Goal: Information Seeking & Learning: Learn about a topic

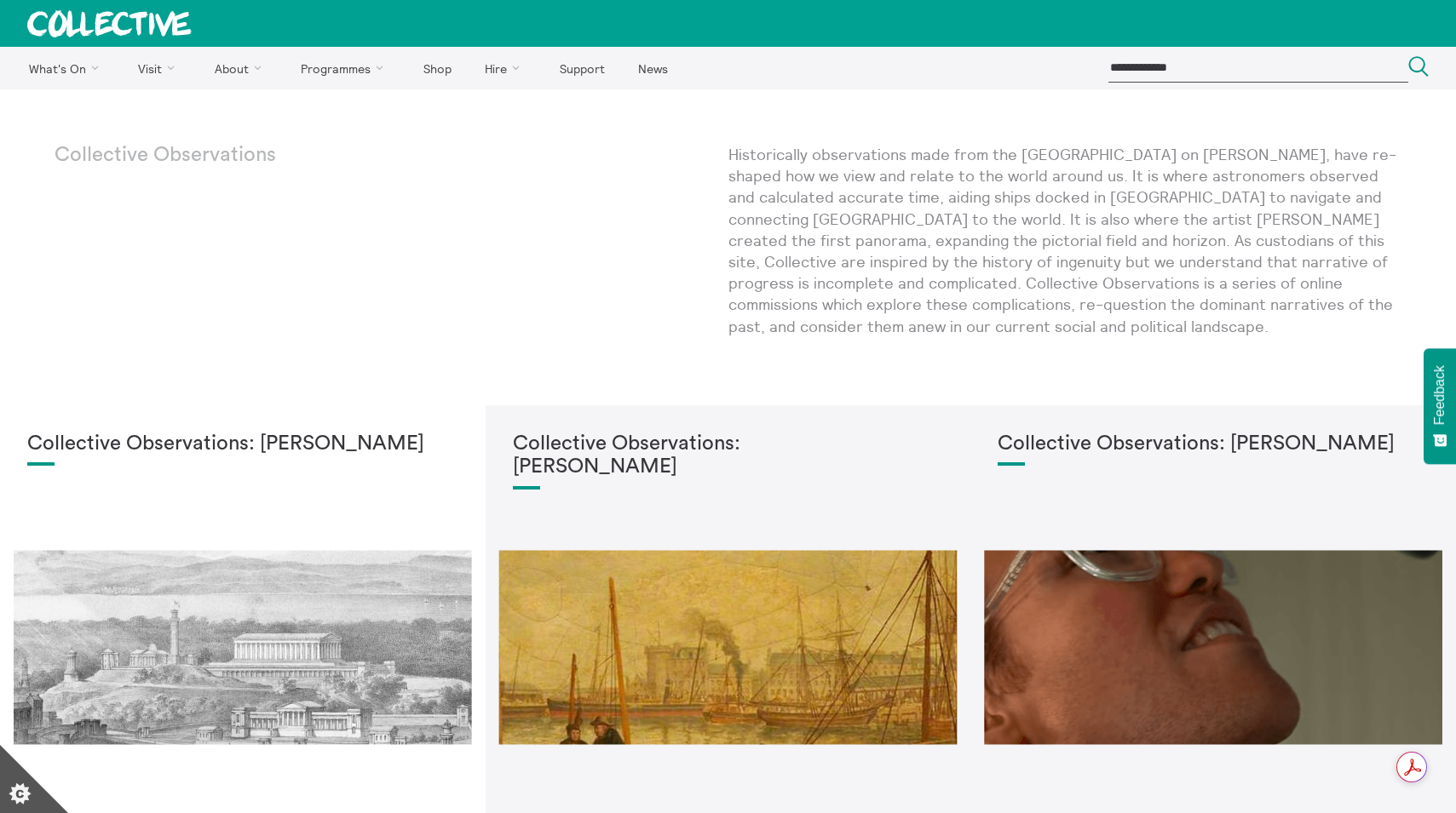
click at [44, 286] on div "Collective Observations Historically observations made from the City Observator…" at bounding box center [728, 489] width 1456 height 800
click at [58, 116] on link "Exhibitions" at bounding box center [139, 110] width 251 height 43
click at [61, 113] on link "Exhibitions" at bounding box center [139, 110] width 251 height 43
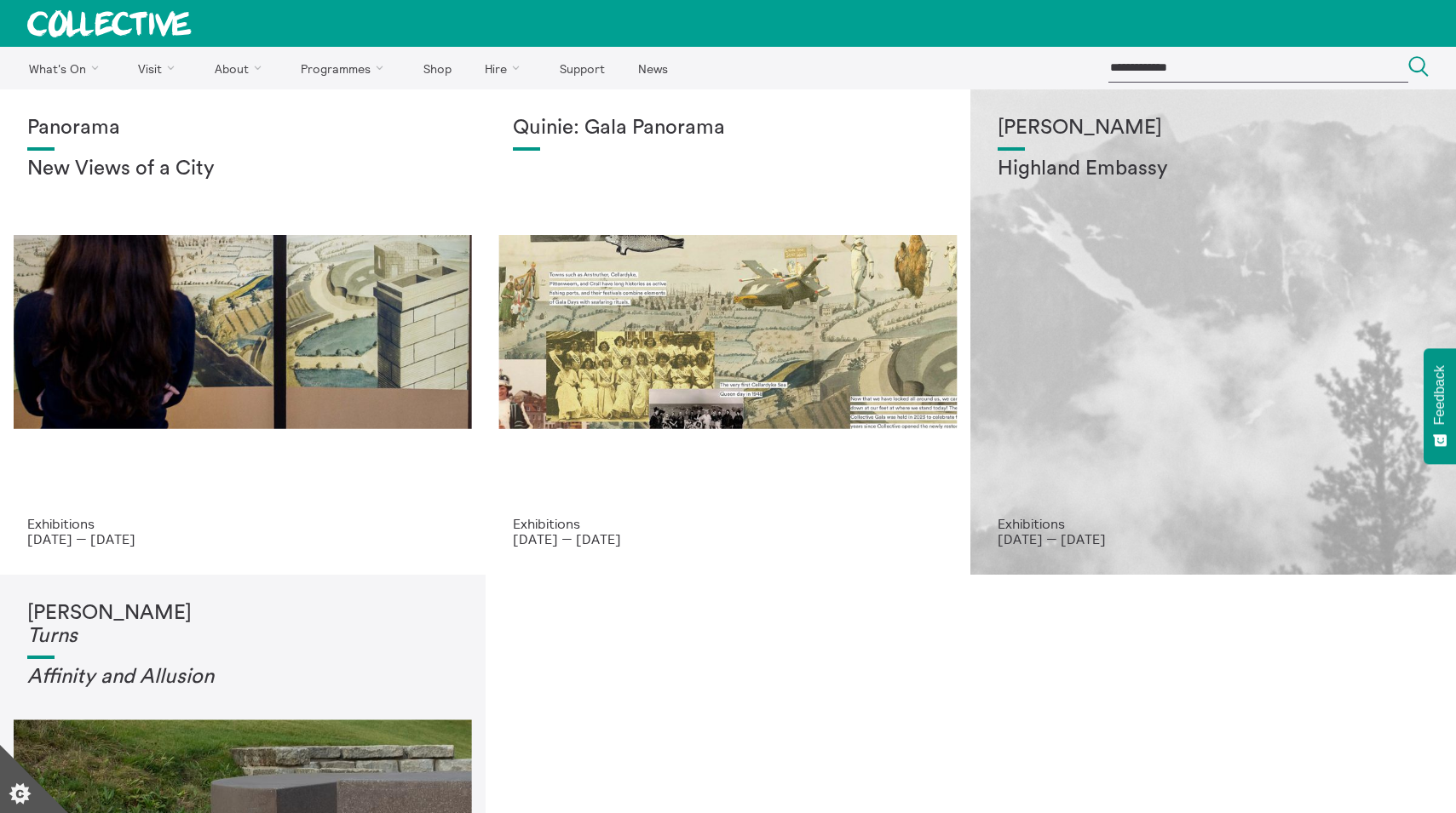
click at [1153, 250] on div "Shen Xin Highland Embassy" at bounding box center [1213, 316] width 431 height 399
